Goal: Task Accomplishment & Management: Manage account settings

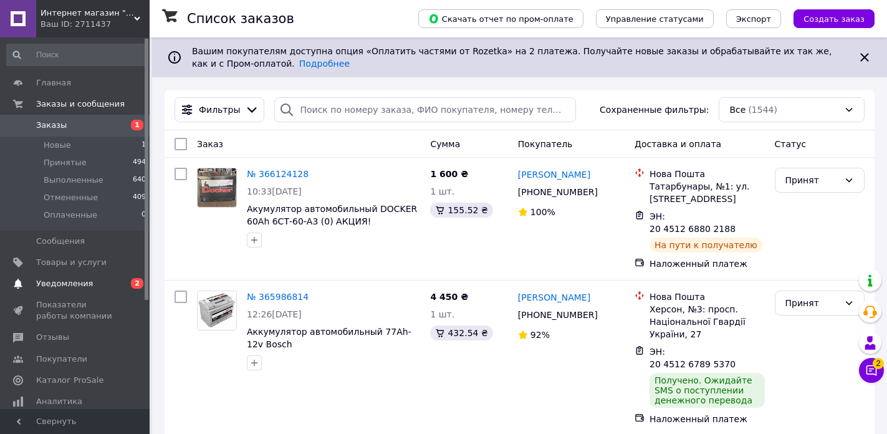
click at [55, 286] on span "Уведомления" at bounding box center [64, 283] width 57 height 11
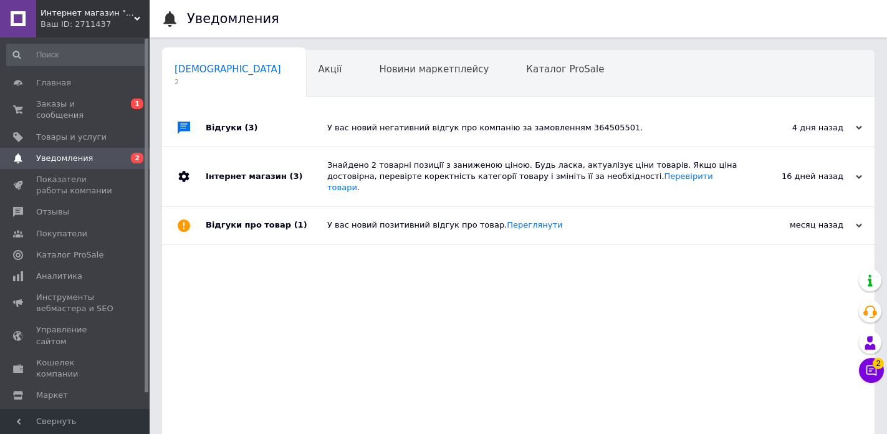
click at [444, 132] on div "У вас новий негативний відгук про компанію за замовленням 364505501." at bounding box center [532, 127] width 410 height 11
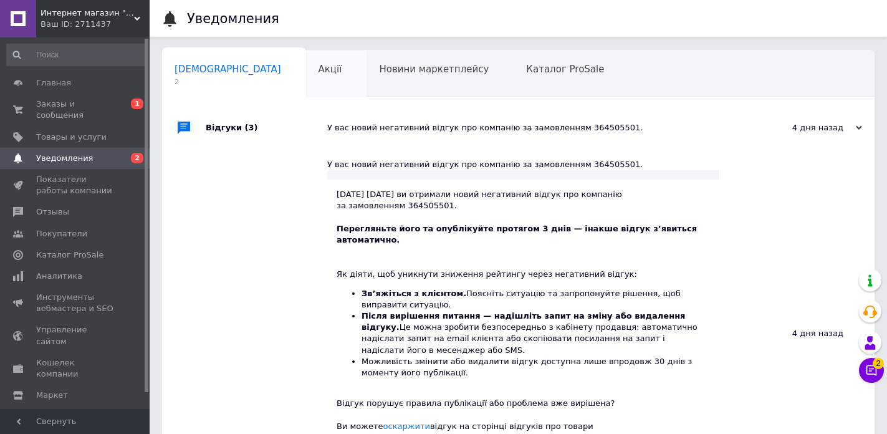
click at [306, 80] on div "Акції 0" at bounding box center [336, 73] width 61 height 47
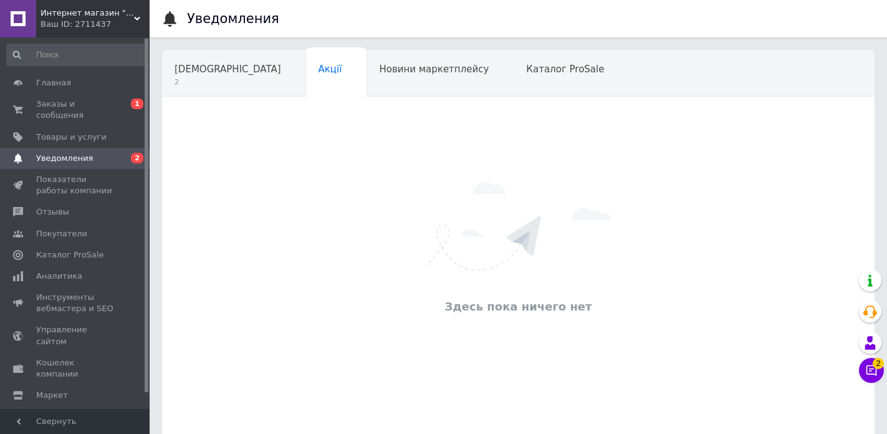
click at [367, 88] on div "Новини маркетплейсу" at bounding box center [440, 73] width 147 height 47
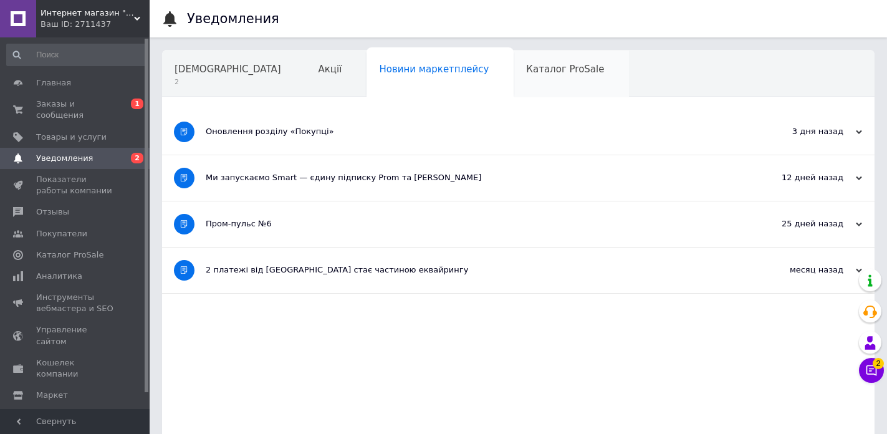
click at [514, 80] on div "Каталог ProSale" at bounding box center [571, 73] width 115 height 47
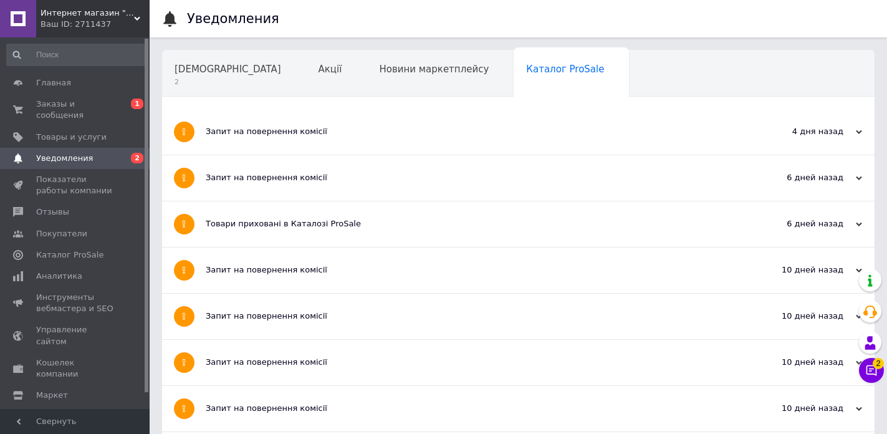
click at [299, 98] on div "Навчання та заходи" at bounding box center [230, 121] width 137 height 47
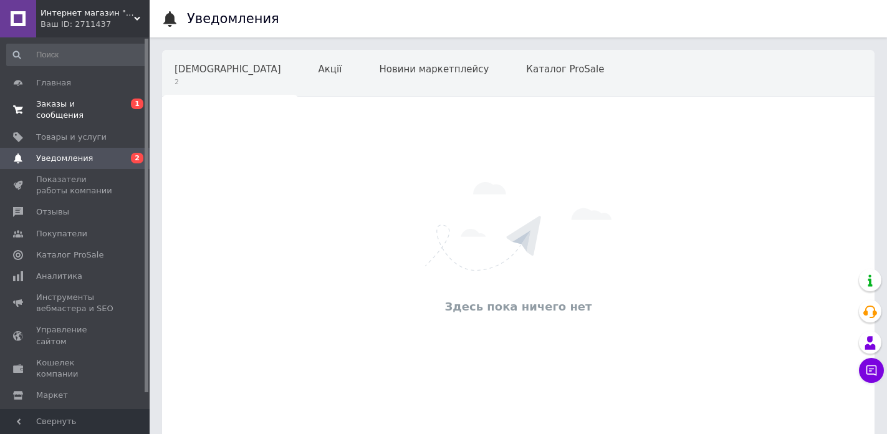
click at [72, 103] on span "Заказы и сообщения" at bounding box center [75, 110] width 79 height 22
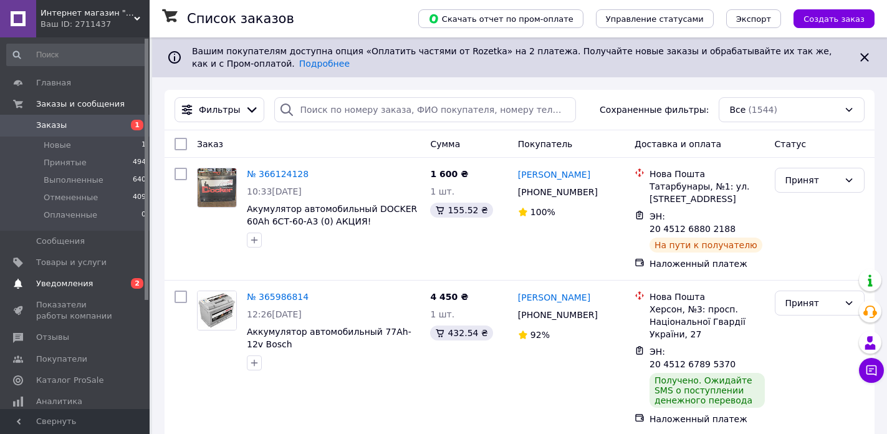
click at [82, 283] on span "Уведомления" at bounding box center [64, 283] width 57 height 11
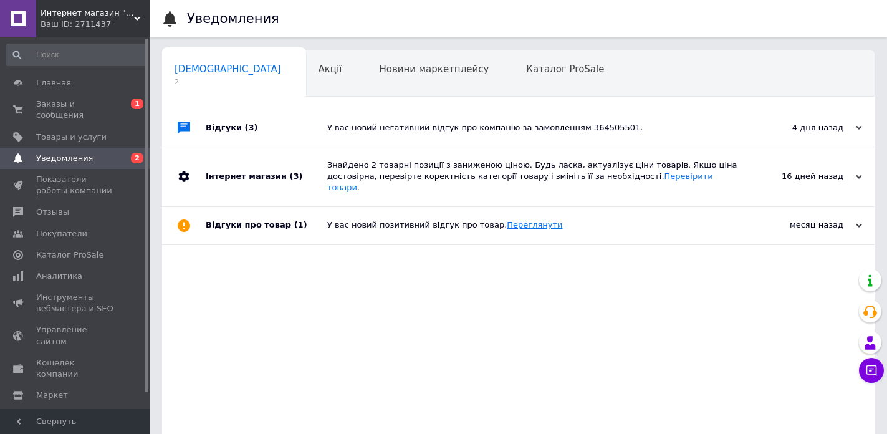
click at [511, 220] on link "Переглянути" at bounding box center [534, 224] width 55 height 9
click at [829, 177] on div "16 дней назад" at bounding box center [800, 176] width 125 height 11
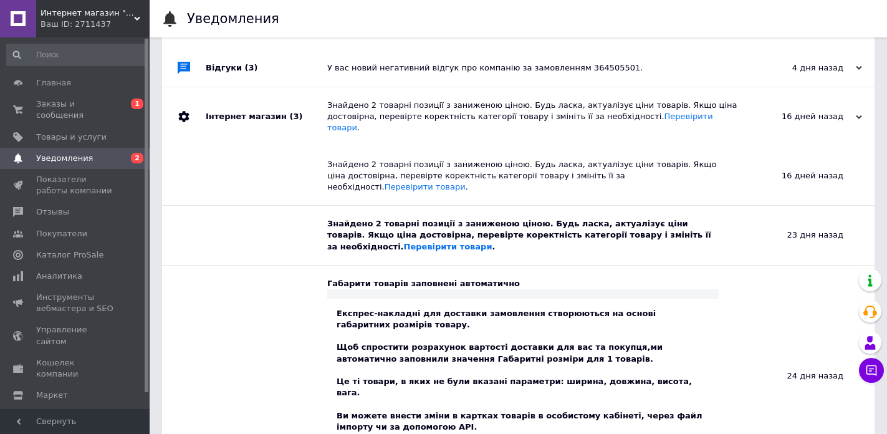
scroll to position [65, 0]
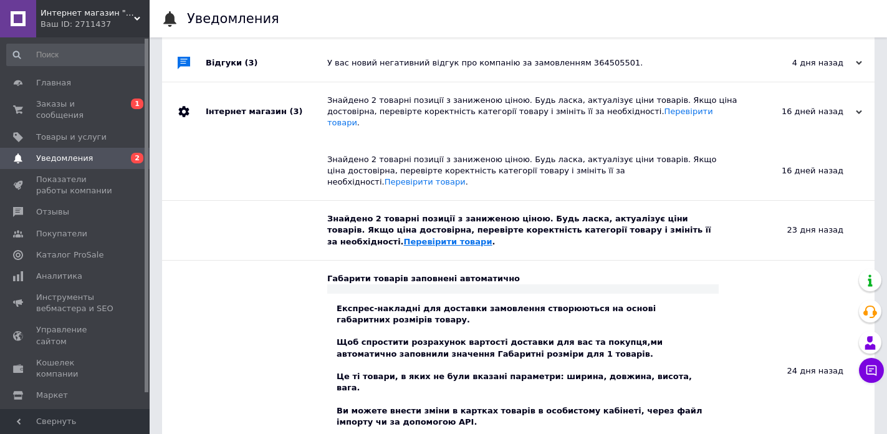
click at [493, 237] on link "Перевірити товари" at bounding box center [448, 241] width 89 height 9
click at [56, 105] on span "Заказы и сообщения" at bounding box center [75, 110] width 79 height 22
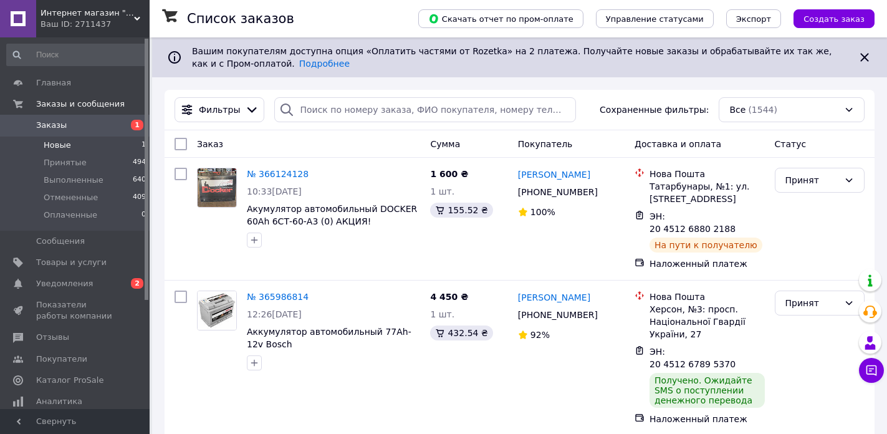
click at [87, 144] on li "Новые 1" at bounding box center [76, 145] width 153 height 17
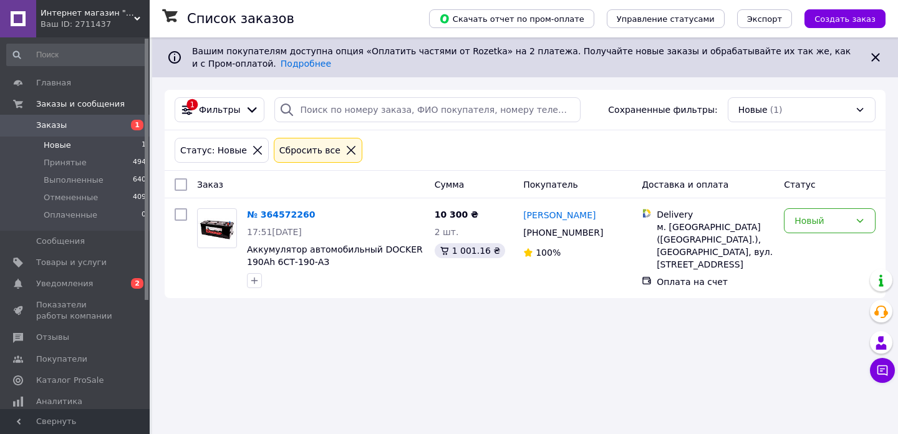
click at [560, 377] on div "Список заказов Скачать отчет по пром-оплате Управление статусами Экспорт Создат…" at bounding box center [525, 217] width 746 height 434
click at [557, 214] on link "[PERSON_NAME]" at bounding box center [559, 215] width 72 height 12
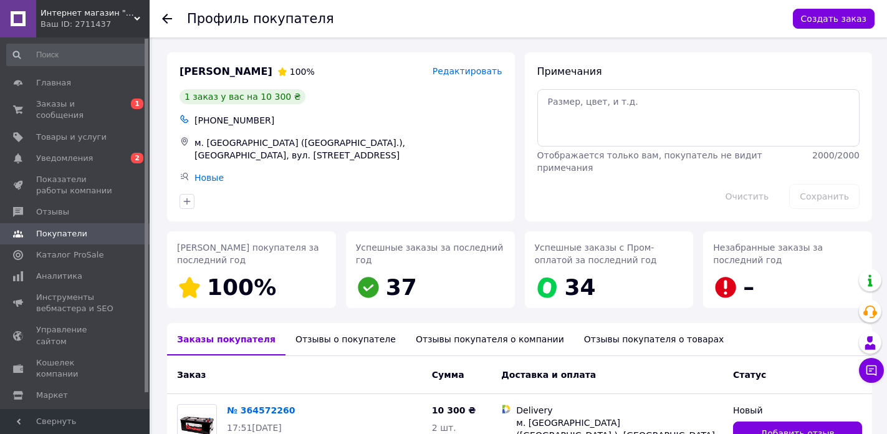
click at [307, 337] on div "Отзывы о покупателе" at bounding box center [346, 339] width 120 height 32
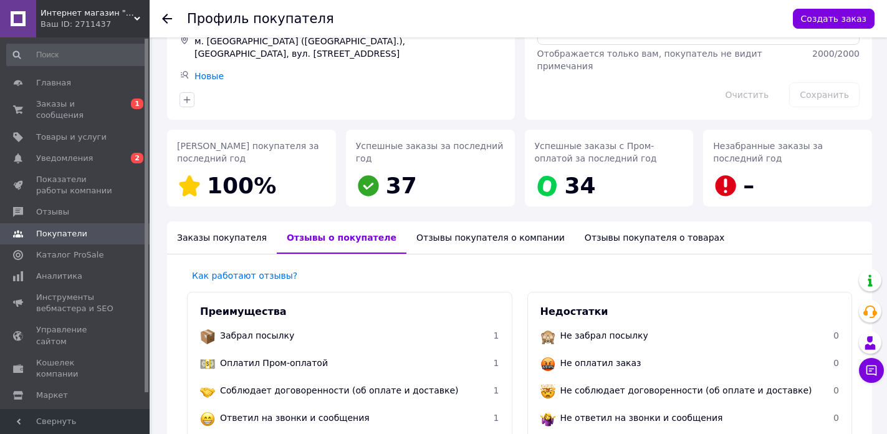
scroll to position [130, 0]
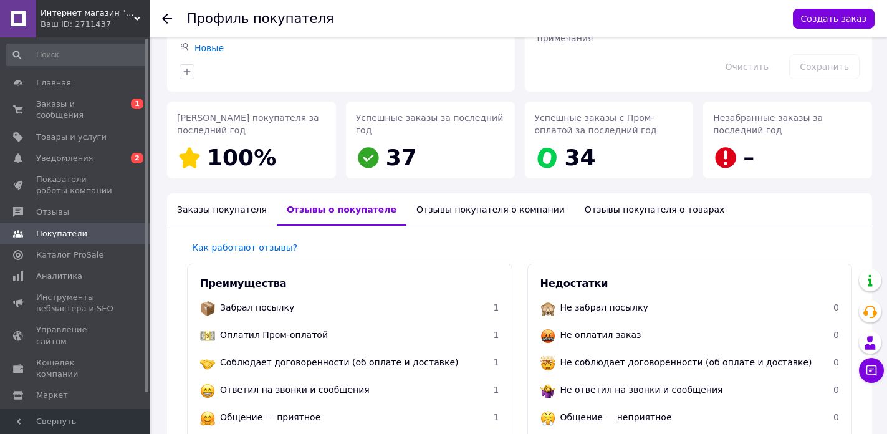
click at [213, 200] on div "Заказы покупателя" at bounding box center [222, 209] width 110 height 32
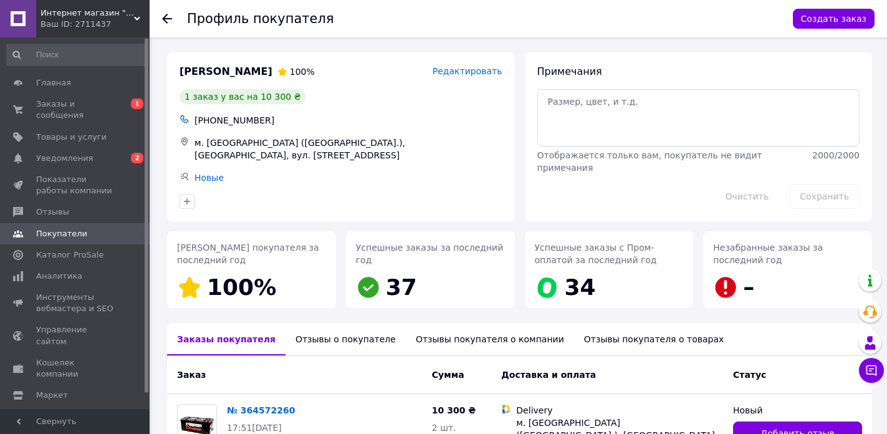
scroll to position [0, 0]
click at [76, 107] on span "Заказы и сообщения" at bounding box center [75, 110] width 79 height 22
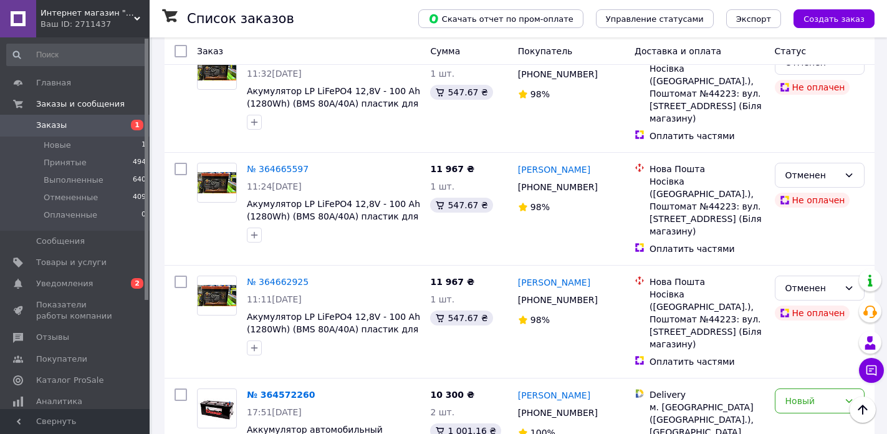
scroll to position [1106, 0]
